Goal: Complete application form

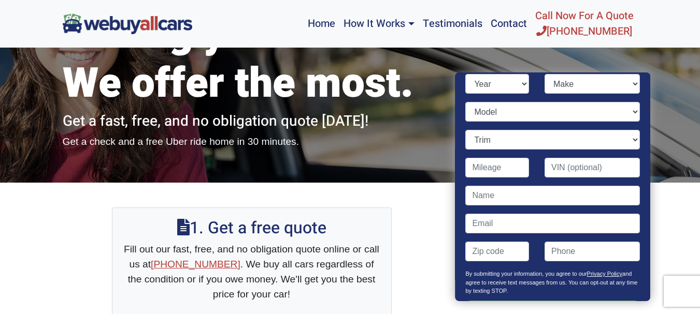
select select "2000"
click at [466, 74] on select "Year [DATE] 2024 2023 2022 2021 2020 2019 2018 2017 2016 2015 2014 2013 2012 20…" at bounding box center [498, 84] width 64 height 20
click at [552, 88] on select "Make Acura AM General Audi BMW Buick Cadillac Chevrolet Chrysler Daewoo Dodge F…" at bounding box center [592, 84] width 95 height 20
select select "Pontiac"
click at [552, 89] on select "Make Acura AM General Audi BMW Buick Cadillac Chevrolet Chrysler Daewoo Dodge F…" at bounding box center [592, 84] width 95 height 20
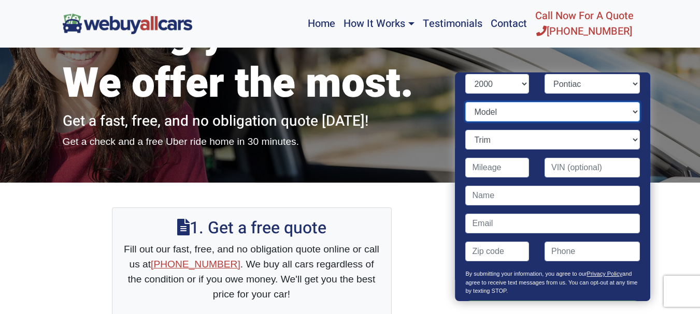
click at [543, 114] on select "Model Bonneville Firebird Grand Am Grand Prix [US_STATE] Sunfire" at bounding box center [553, 112] width 174 height 20
select select "Firebird"
click at [466, 102] on select "Model Bonneville Firebird Grand Am Grand Prix [US_STATE] Sunfire" at bounding box center [553, 112] width 174 height 20
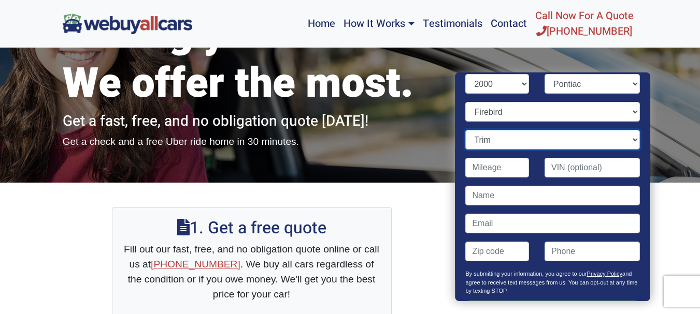
click at [518, 135] on select "Trim 2dr Convertible 2dr Hatchback Formula 2dr Hatchback Trans Am 2dr Convertib…" at bounding box center [553, 140] width 174 height 20
select select "2dr Hatchback"
click at [466, 130] on select "Trim 2dr Convertible 2dr Hatchback Formula 2dr Hatchback Trans Am 2dr Convertib…" at bounding box center [553, 140] width 174 height 20
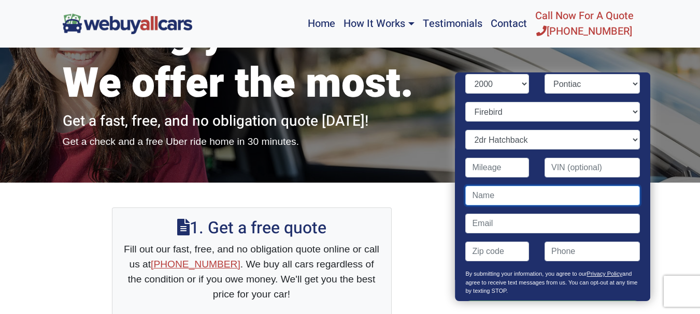
click at [509, 188] on input "Contact form" at bounding box center [553, 196] width 174 height 20
click at [502, 193] on input "Contact form" at bounding box center [553, 196] width 174 height 20
type input "Rich"
click at [492, 221] on input "Contact form" at bounding box center [553, 224] width 174 height 20
type input "m"
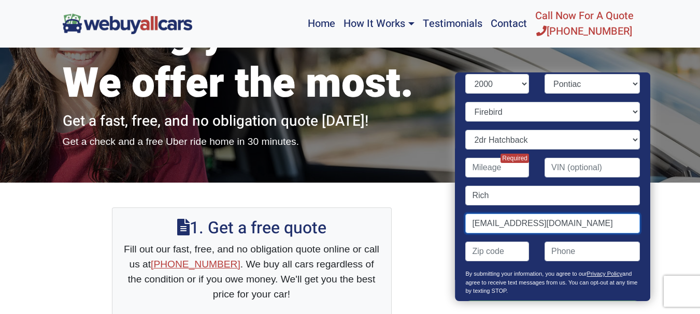
type input "[EMAIL_ADDRESS][DOMAIN_NAME]"
click at [482, 247] on input "Contact form" at bounding box center [498, 252] width 64 height 20
type input "08031"
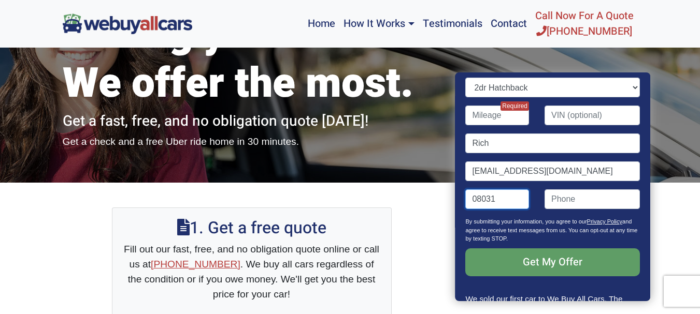
scroll to position [112, 0]
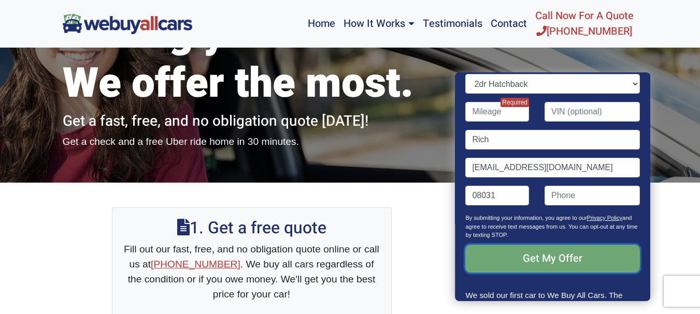
click at [560, 256] on input "Get My Offer" at bounding box center [553, 259] width 174 height 28
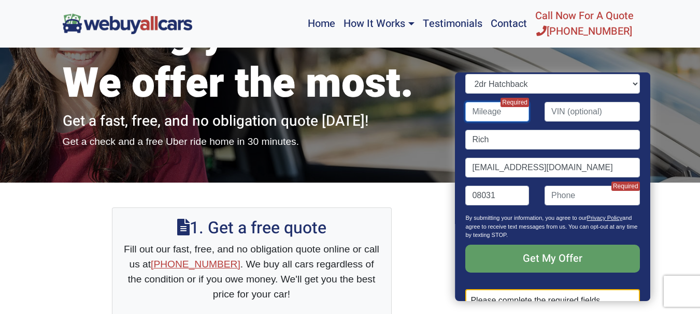
click at [497, 110] on input "Contact form" at bounding box center [498, 112] width 64 height 20
type input "149,000"
click at [578, 193] on input "(" at bounding box center [592, 196] width 95 height 20
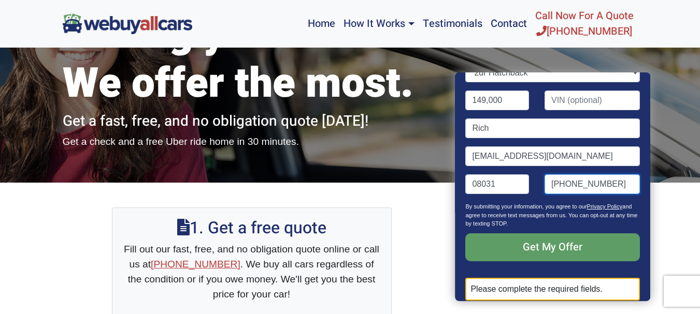
scroll to position [132, 0]
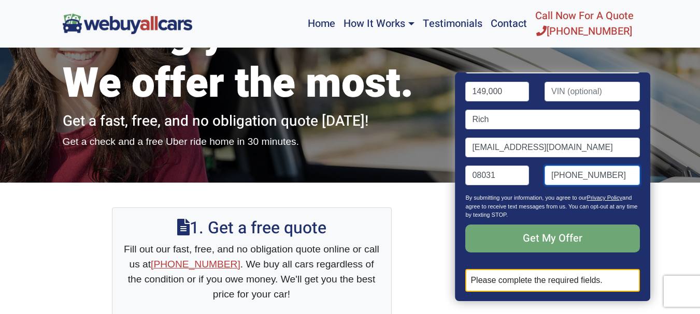
type input "[PHONE_NUMBER]"
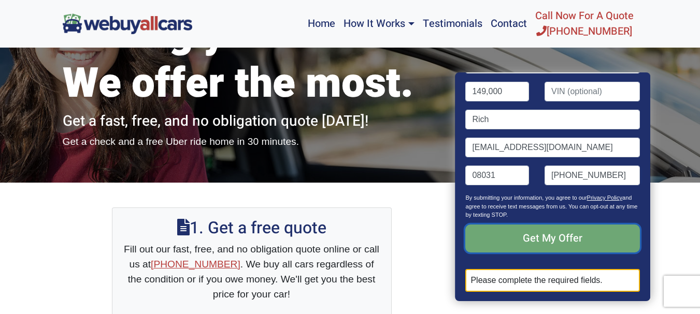
click at [564, 235] on input "Get My Offer" at bounding box center [553, 239] width 174 height 28
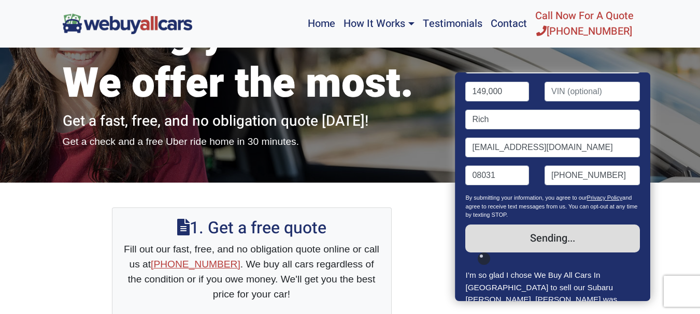
drag, startPoint x: 638, startPoint y: 218, endPoint x: 637, endPoint y: 237, distance: 19.2
click at [637, 237] on div "By submitting your information, you agree to our Privacy Policy and agree to re…" at bounding box center [553, 232] width 190 height 76
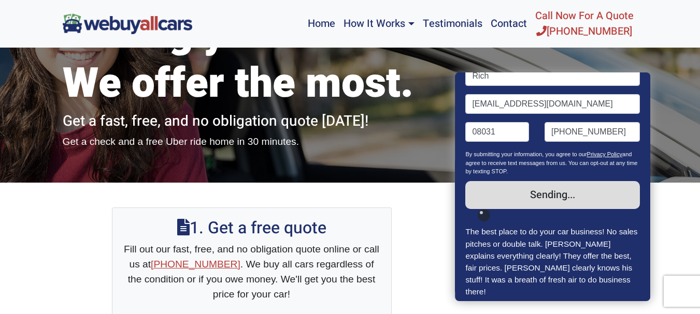
scroll to position [181, 0]
